Goal: Complete application form

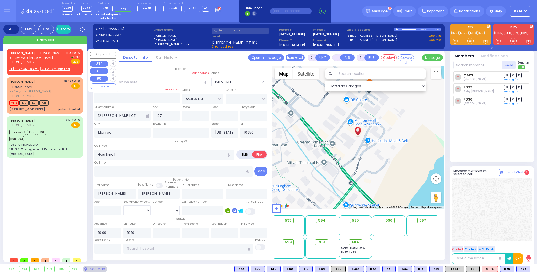
select select "PALM TREE"
select select
